Goal: Navigation & Orientation: Find specific page/section

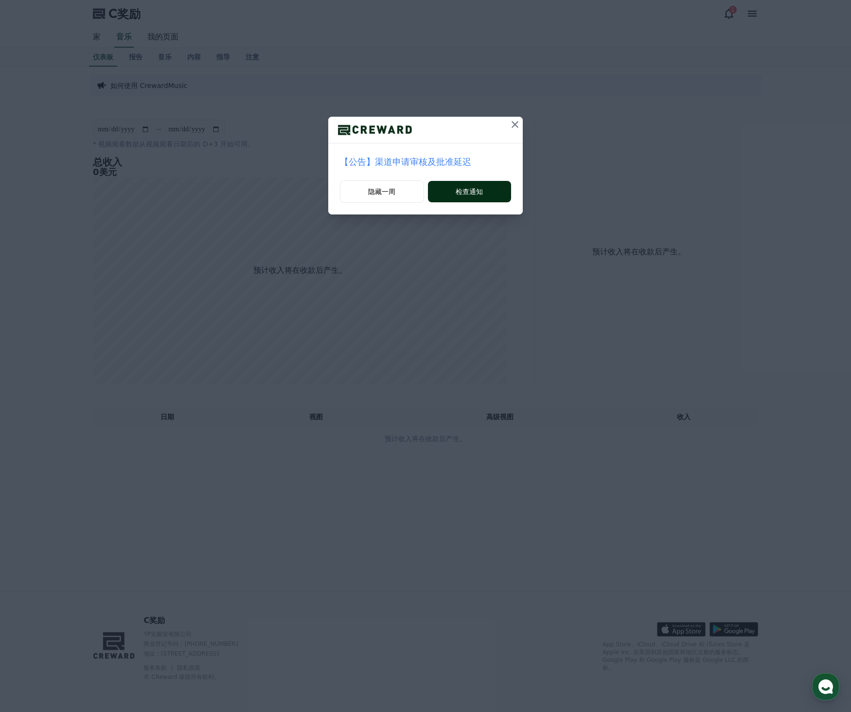
click at [463, 195] on font "检查通知" at bounding box center [469, 192] width 27 height 10
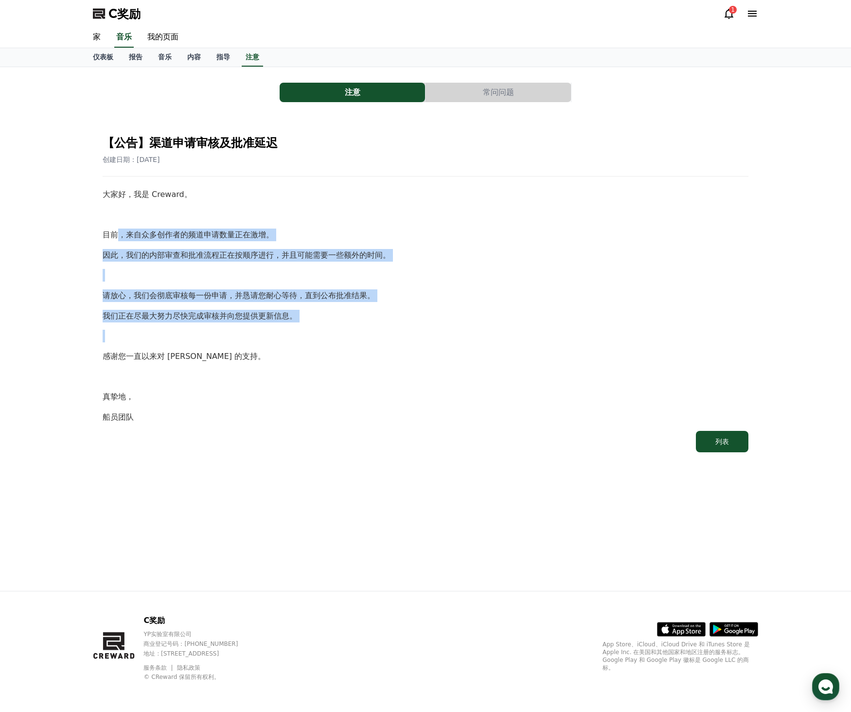
drag, startPoint x: 121, startPoint y: 236, endPoint x: 355, endPoint y: 330, distance: 251.9
click at [355, 329] on div "大家好，我是 Creward。 目前，来自众多创作者的频道申请数量正在激增。 因此，我们的内部审查和批准流程正在按顺序进行，并且可能需要一些额外的时间。 请放…" at bounding box center [426, 305] width 646 height 235
click at [360, 336] on p at bounding box center [426, 336] width 646 height 13
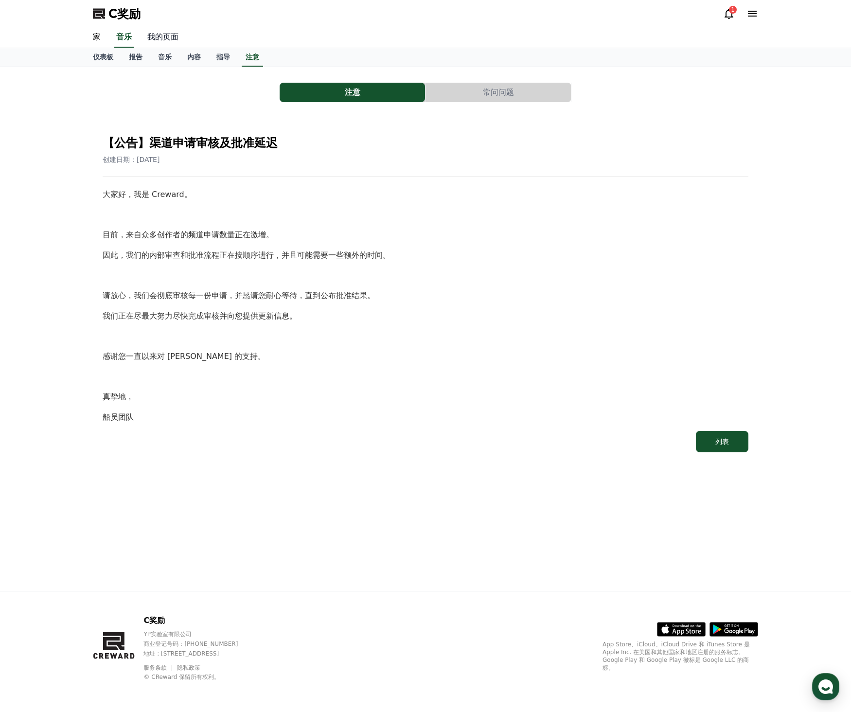
click at [152, 39] on font "我的页面" at bounding box center [162, 36] width 31 height 9
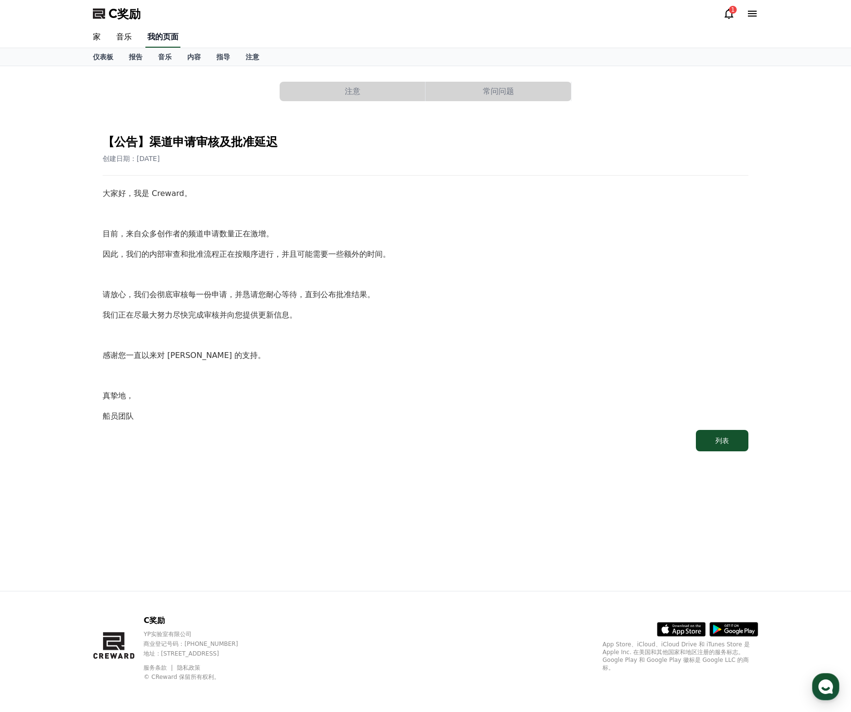
select select "**********"
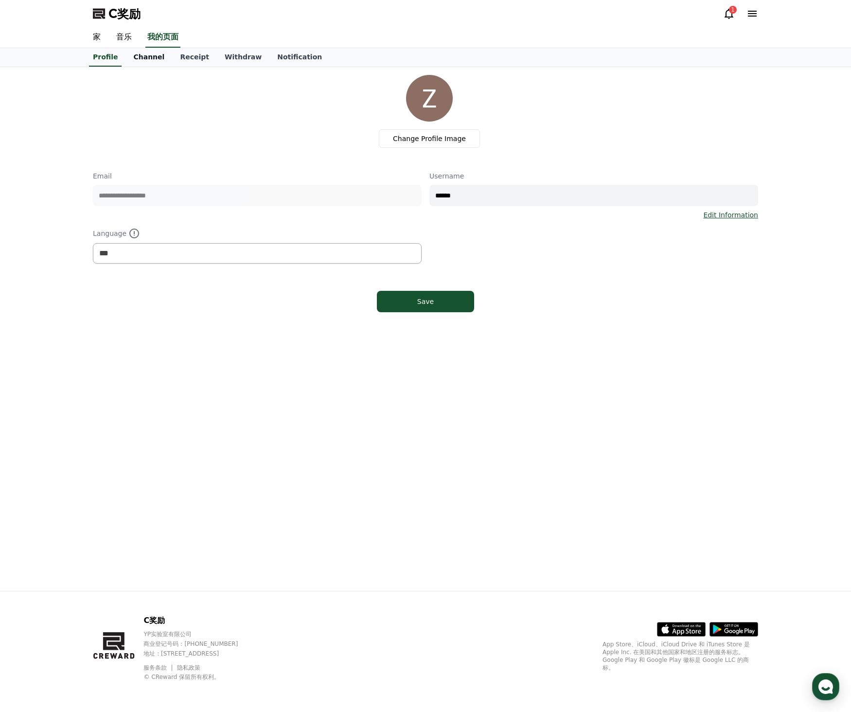
click at [153, 55] on link "Channel" at bounding box center [148, 57] width 47 height 18
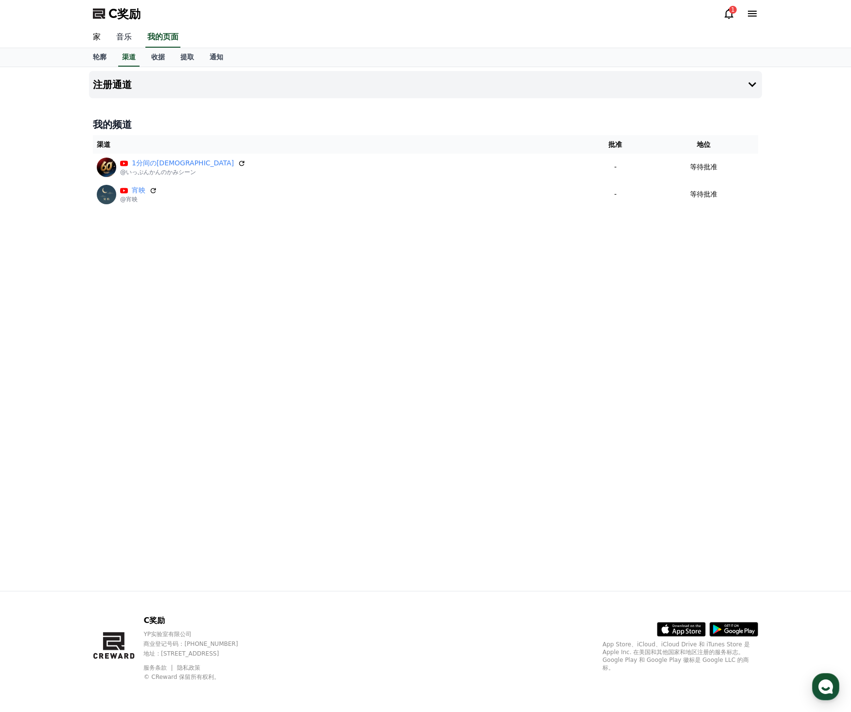
click at [111, 37] on link "音乐" at bounding box center [123, 37] width 31 height 20
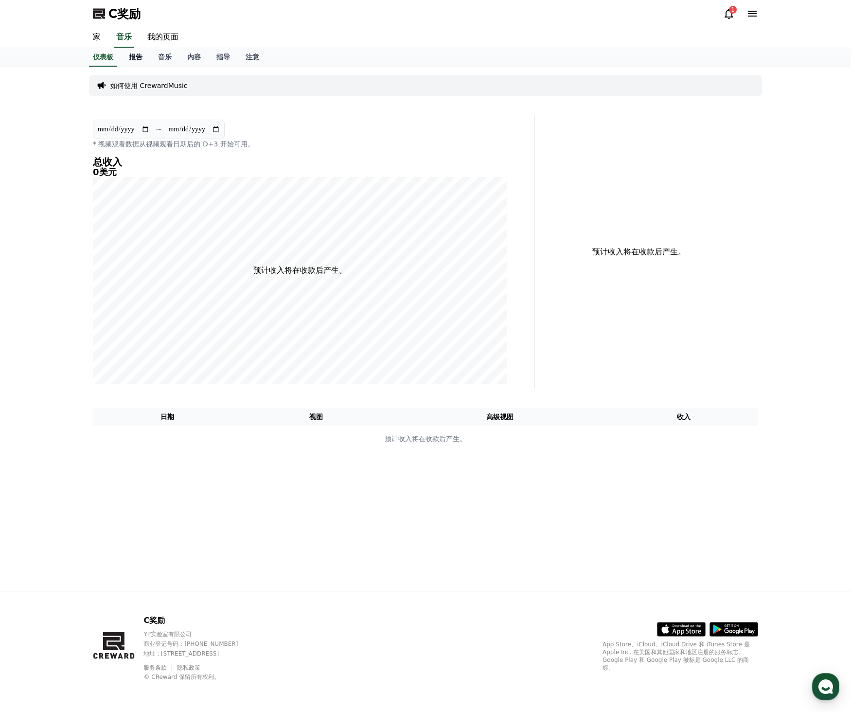
click at [145, 61] on link "报告" at bounding box center [135, 57] width 29 height 18
click at [164, 58] on font "音乐" at bounding box center [165, 57] width 14 height 8
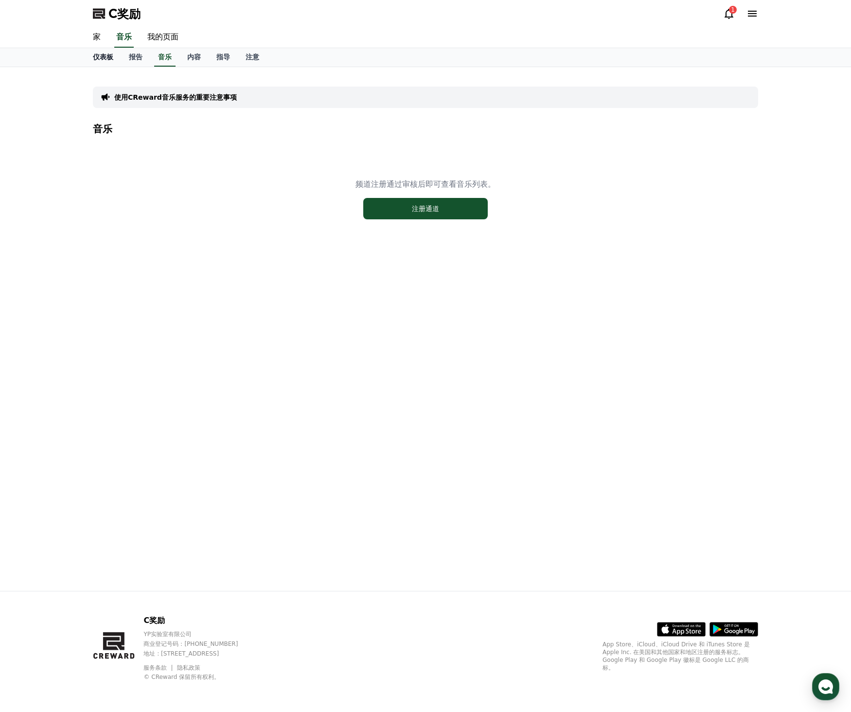
click at [114, 58] on link "仪表板" at bounding box center [103, 57] width 36 height 18
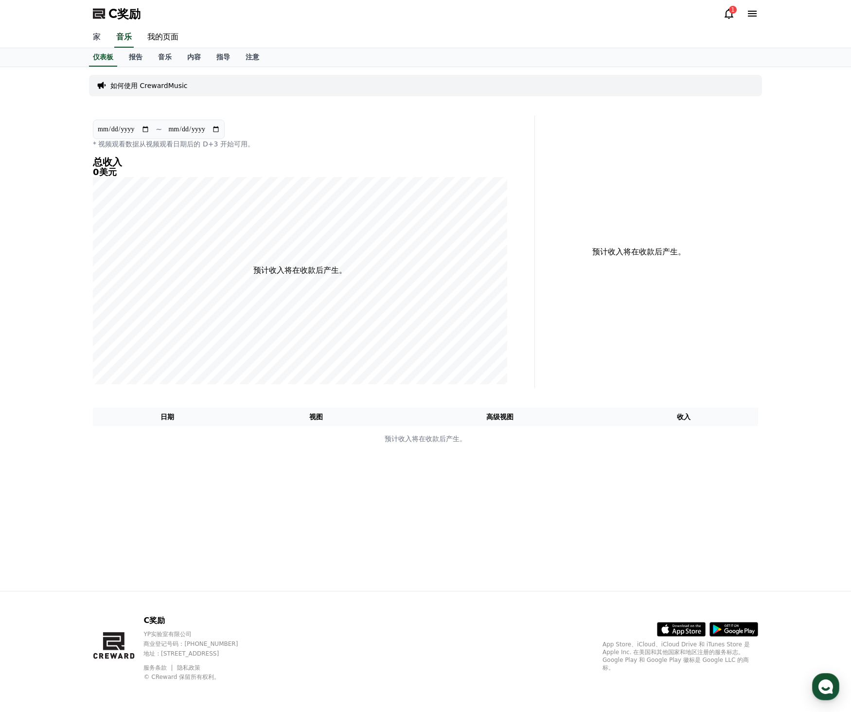
click at [104, 40] on link "家" at bounding box center [96, 37] width 23 height 20
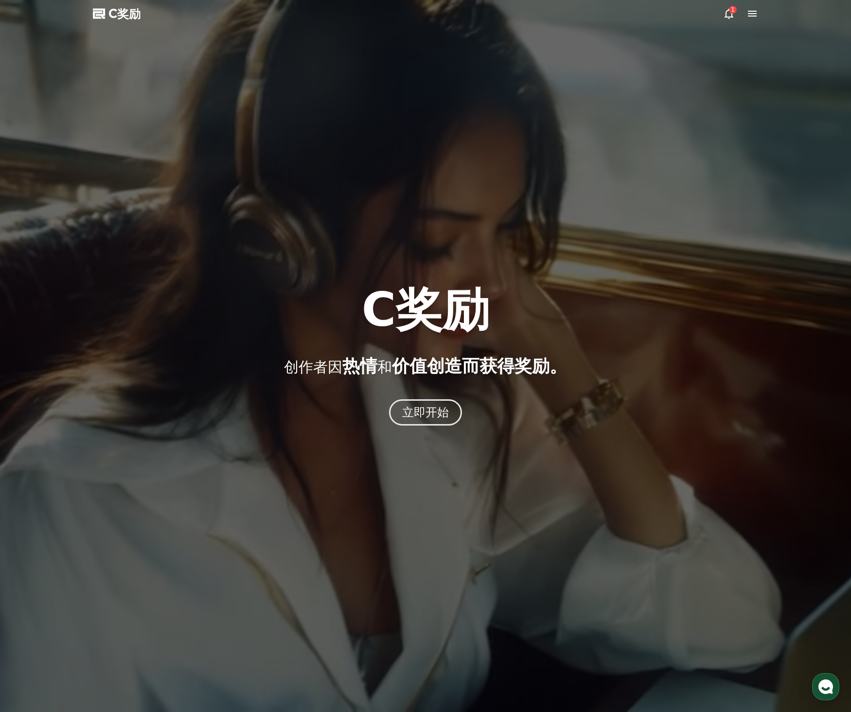
click at [731, 14] on icon at bounding box center [729, 14] width 9 height 10
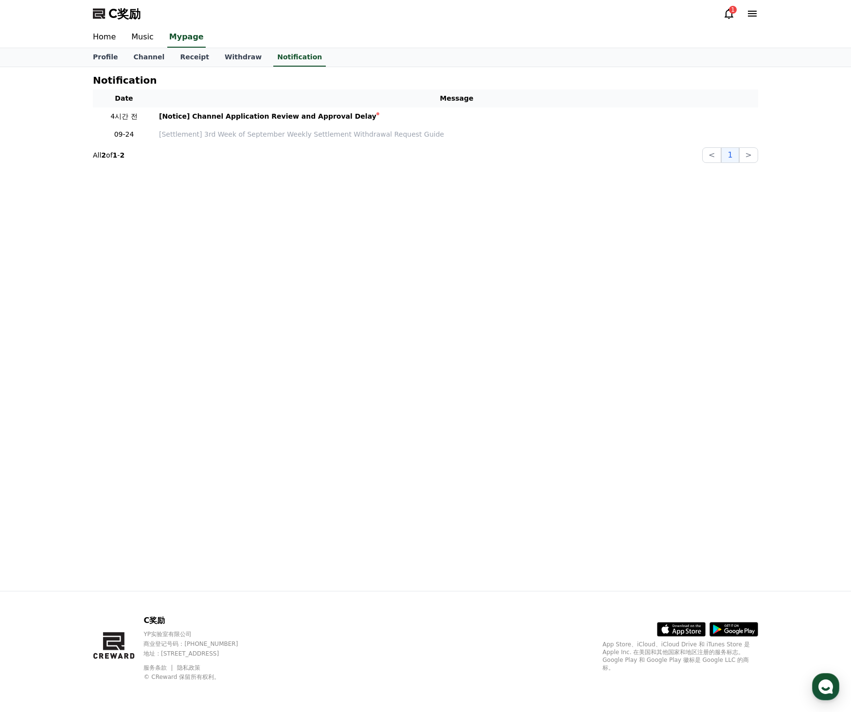
click at [725, 8] on icon at bounding box center [729, 14] width 12 height 12
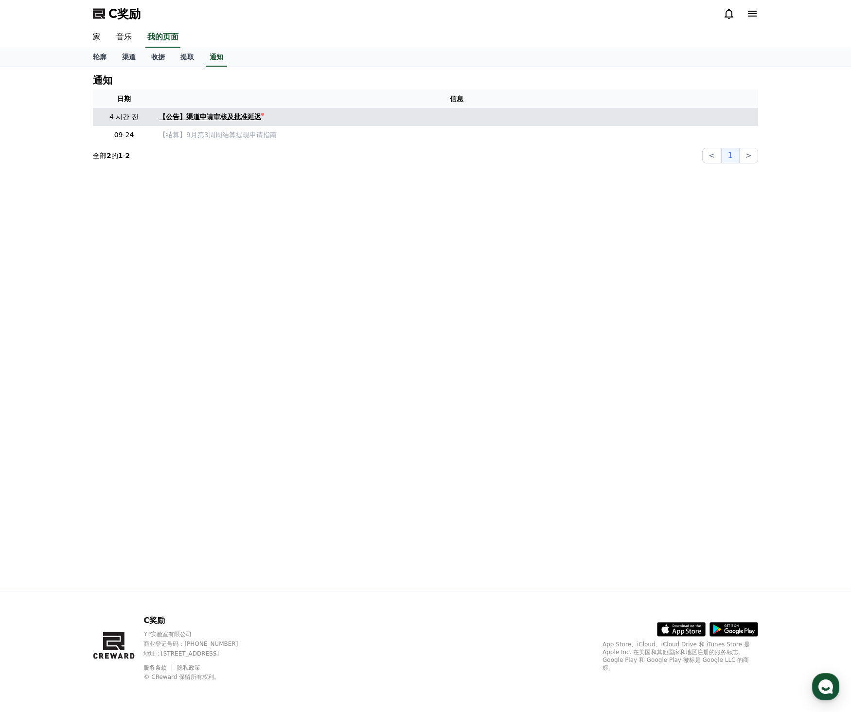
click at [258, 114] on font "【公告】渠道申请审核及批准延迟" at bounding box center [210, 117] width 102 height 8
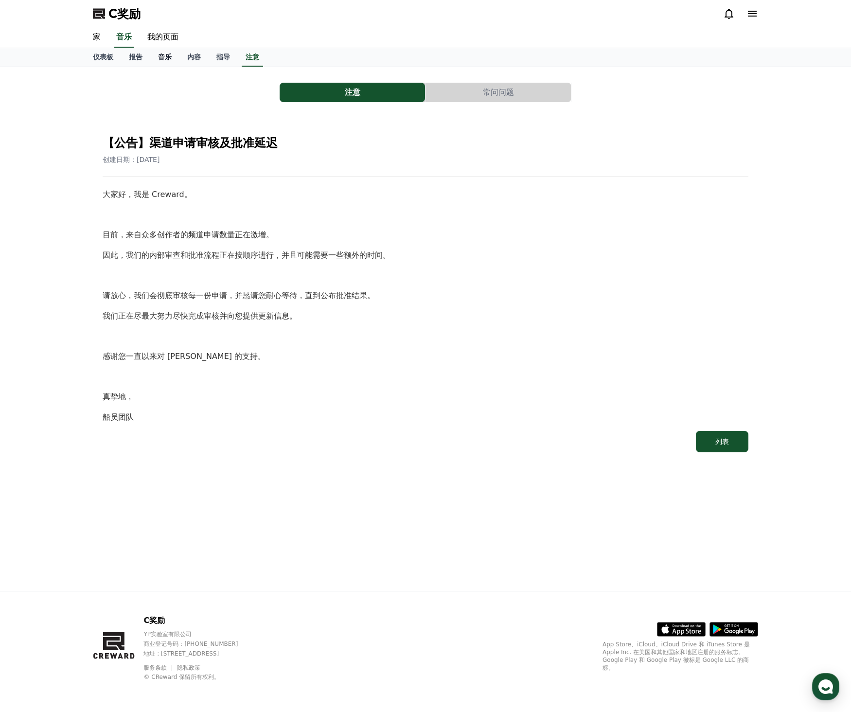
click at [165, 55] on font "音乐" at bounding box center [165, 57] width 14 height 8
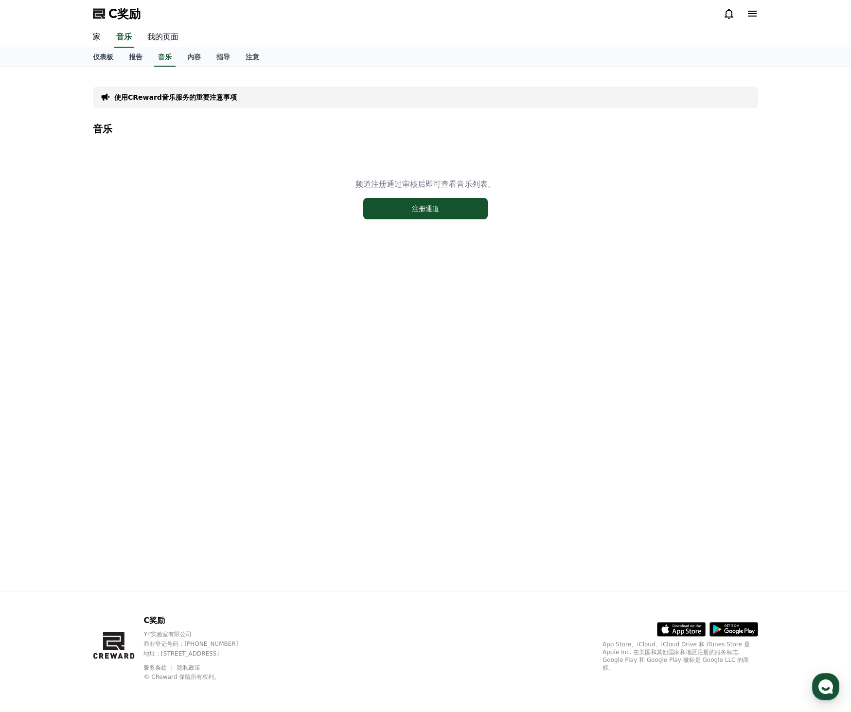
click at [169, 35] on font "我的页面" at bounding box center [162, 36] width 31 height 9
select select "**********"
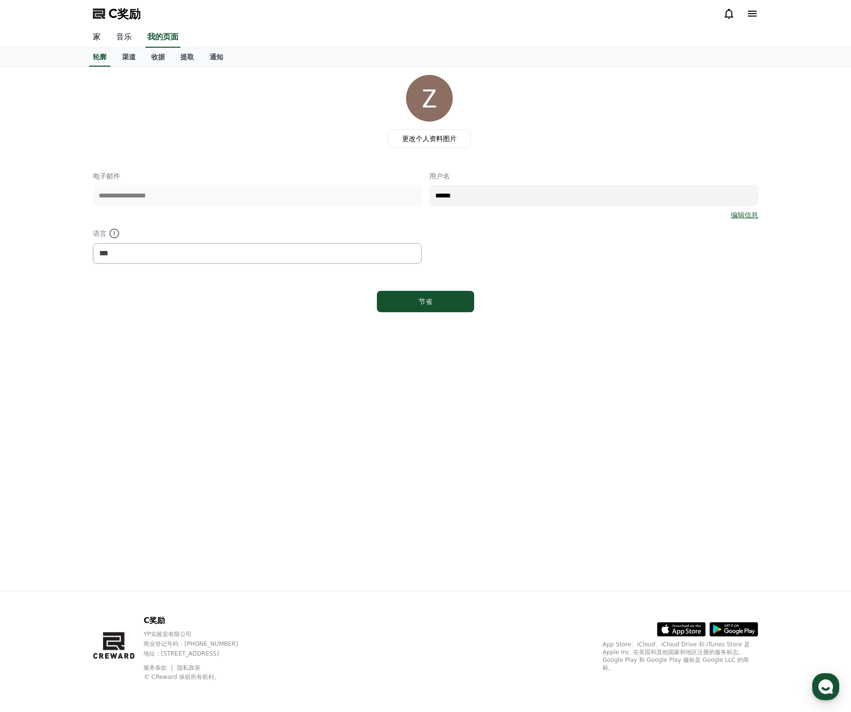
click at [127, 38] on font "音乐" at bounding box center [124, 36] width 16 height 9
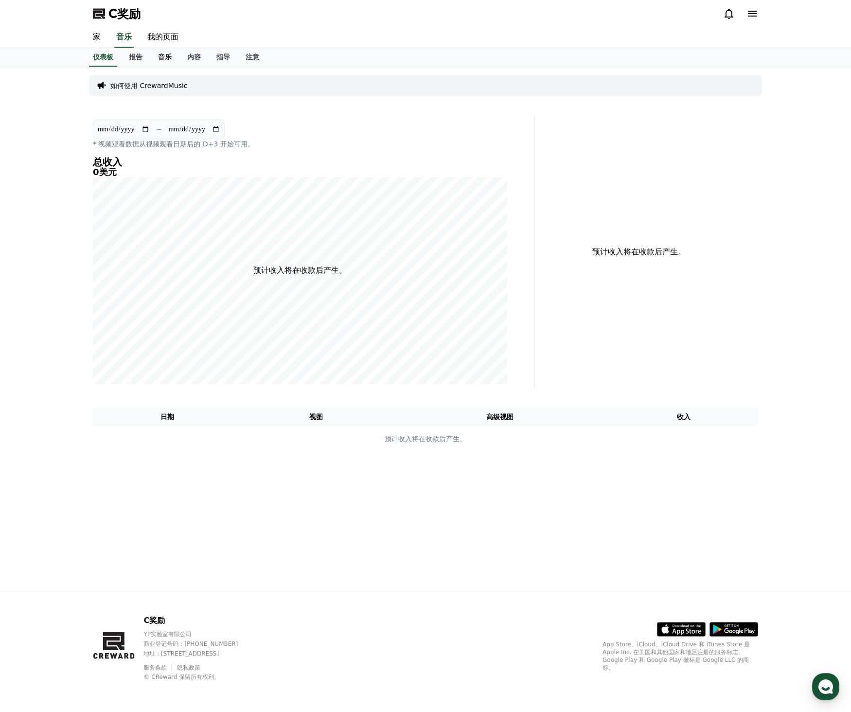
click at [153, 58] on link "音乐" at bounding box center [164, 57] width 29 height 18
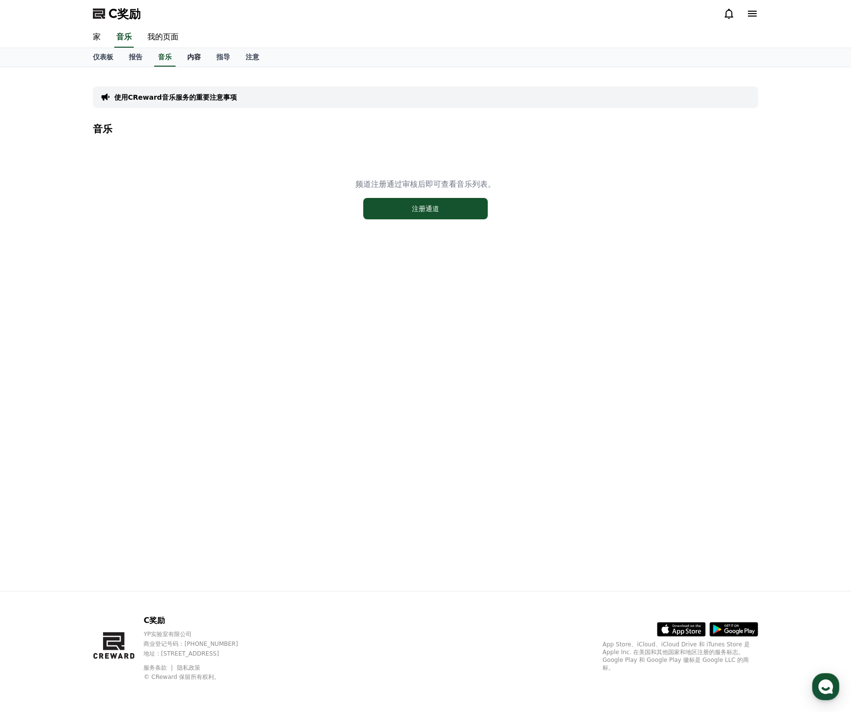
click at [190, 58] on font "内容" at bounding box center [194, 57] width 14 height 8
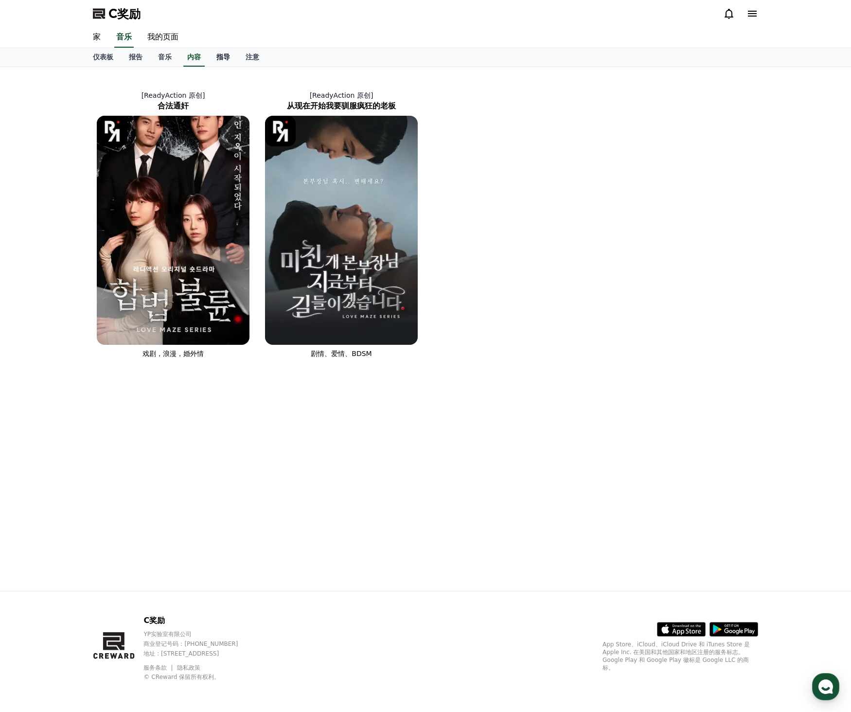
click at [217, 57] on font "指导" at bounding box center [223, 57] width 14 height 8
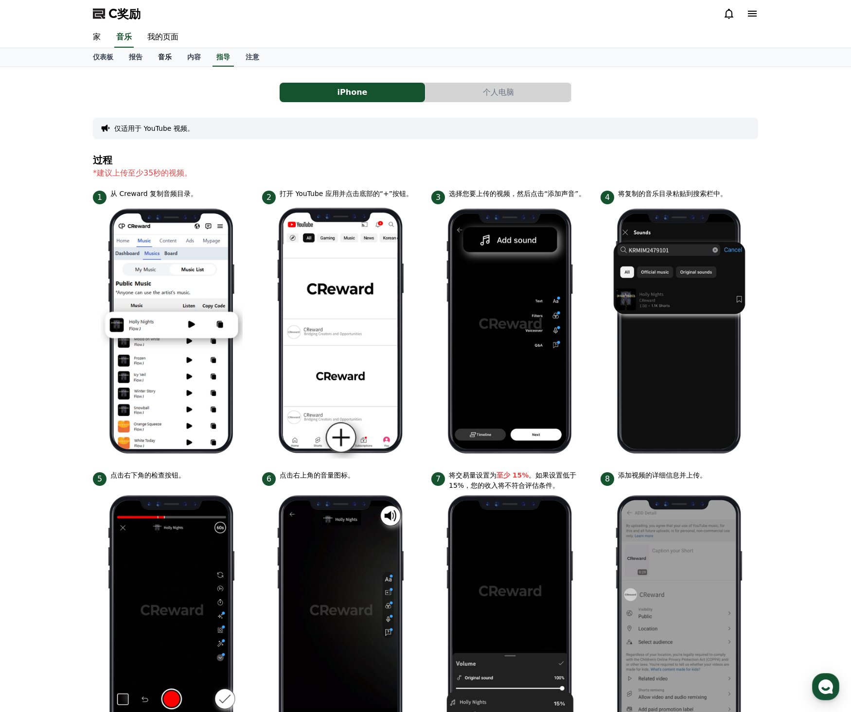
click at [162, 58] on font "音乐" at bounding box center [165, 57] width 14 height 8
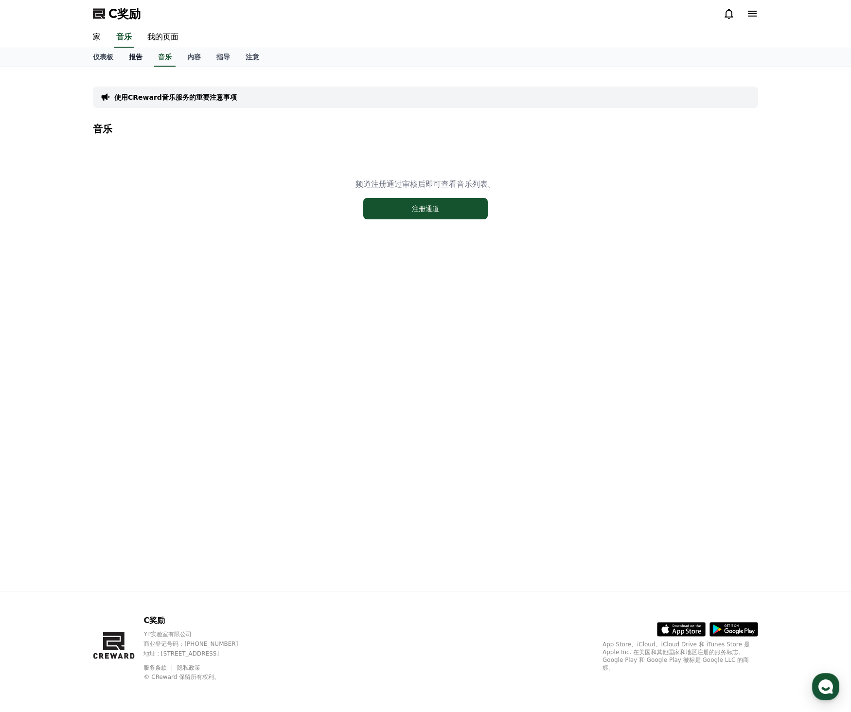
click at [139, 58] on font "报告" at bounding box center [136, 57] width 14 height 8
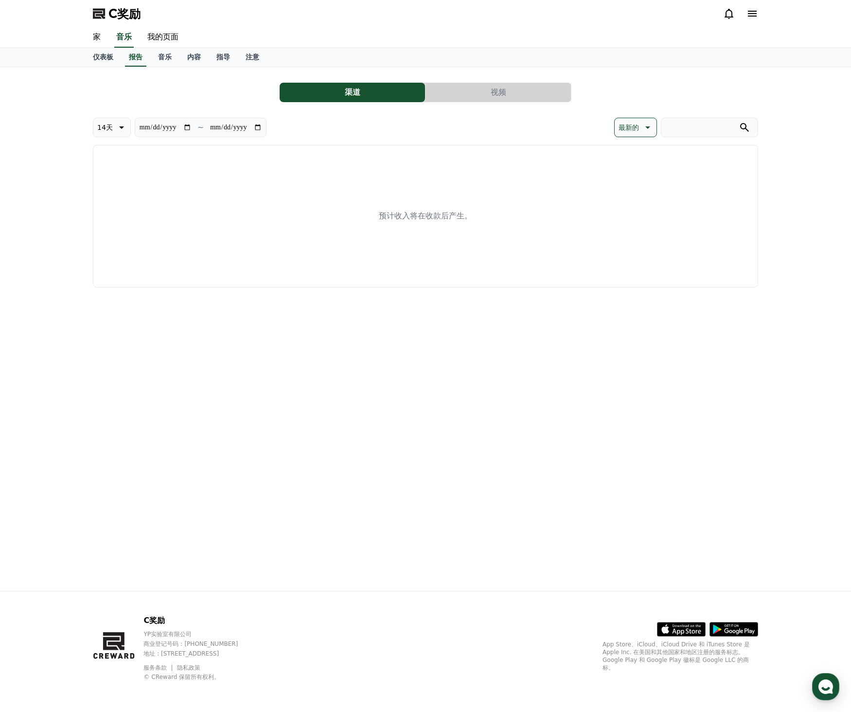
click at [503, 88] on font "视频" at bounding box center [499, 92] width 16 height 9
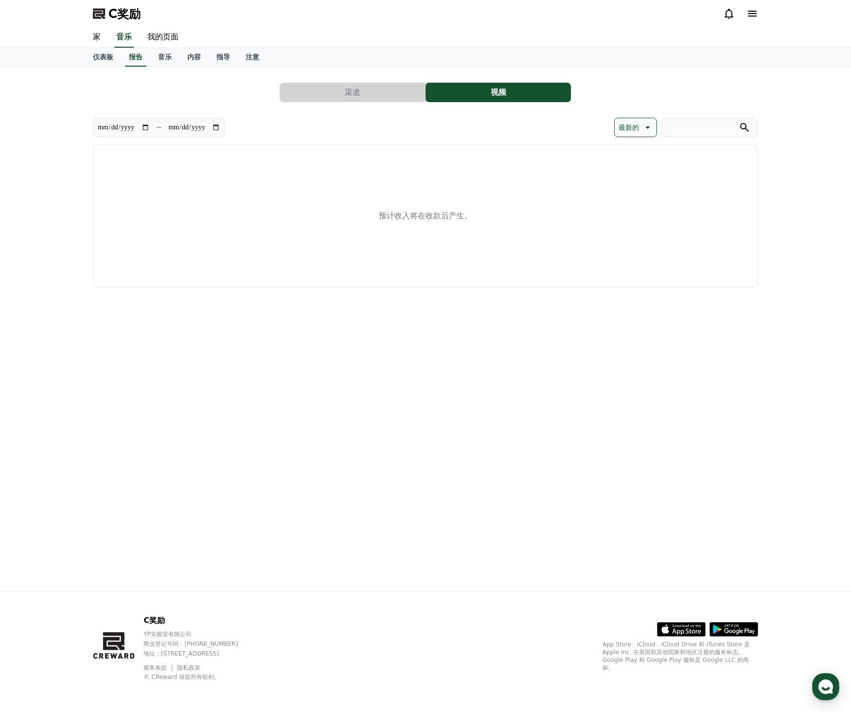
click at [373, 96] on button "渠道" at bounding box center [352, 92] width 145 height 19
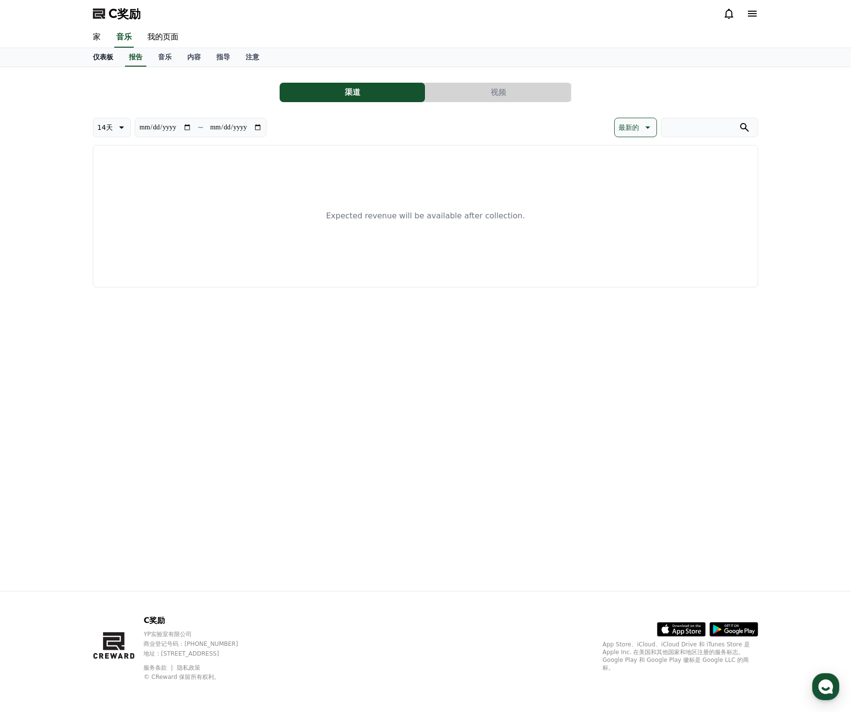
click at [104, 58] on font "仪表板" at bounding box center [103, 57] width 20 height 8
